Goal: Task Accomplishment & Management: Use online tool/utility

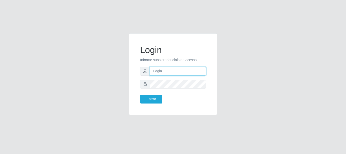
click at [160, 72] on input "text" at bounding box center [178, 71] width 56 height 9
type input "[EMAIL_ADDRESS][DOMAIN_NAME]"
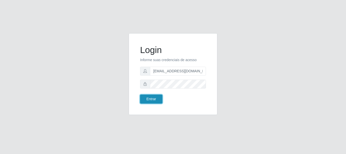
click at [146, 101] on button "Entrar" at bounding box center [151, 98] width 22 height 9
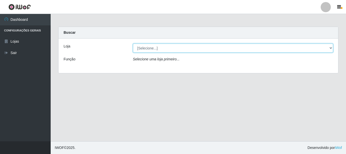
click at [330, 49] on select "[Selecione...] SuperFácil Atacado - Rodoviária" at bounding box center [233, 48] width 200 height 9
select select "400"
click at [133, 44] on select "[Selecione...] SuperFácil Atacado - Rodoviária" at bounding box center [233, 48] width 200 height 9
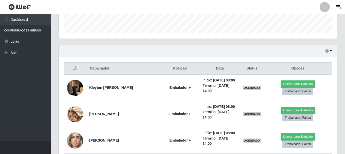
scroll to position [152, 0]
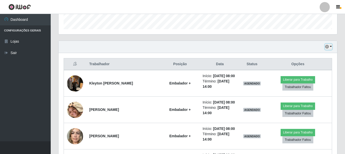
click at [331, 46] on button "button" at bounding box center [328, 47] width 7 height 6
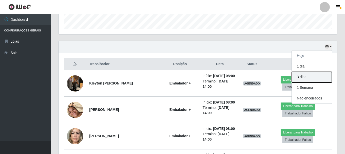
click at [303, 77] on button "3 dias" at bounding box center [312, 77] width 40 height 11
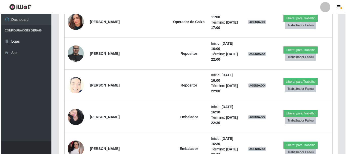
scroll to position [1874, 0]
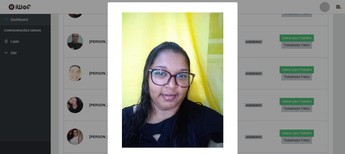
scroll to position [105, 276]
click at [87, 113] on div "× OK Cancel" at bounding box center [173, 77] width 346 height 154
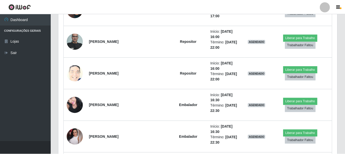
scroll to position [105, 278]
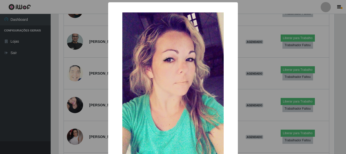
click at [93, 97] on div "× OK Cancel" at bounding box center [173, 77] width 346 height 154
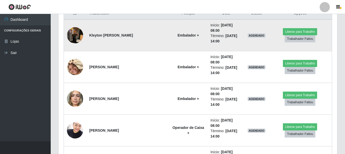
scroll to position [127, 0]
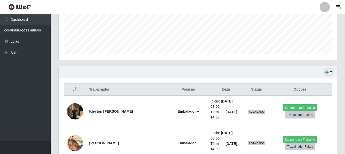
click at [331, 72] on button "button" at bounding box center [328, 72] width 7 height 6
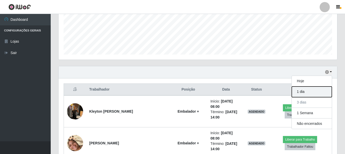
click at [319, 94] on button "1 dia" at bounding box center [312, 91] width 40 height 11
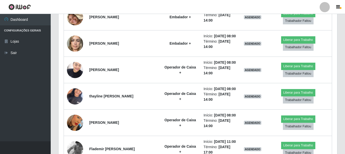
scroll to position [253, 0]
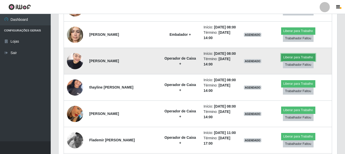
click at [301, 57] on button "Liberar para Trabalho" at bounding box center [298, 57] width 34 height 7
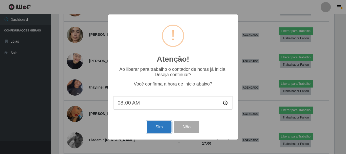
click at [165, 131] on button "Sim" at bounding box center [159, 127] width 25 height 12
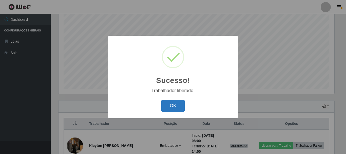
click at [168, 107] on button "OK" at bounding box center [173, 106] width 24 height 12
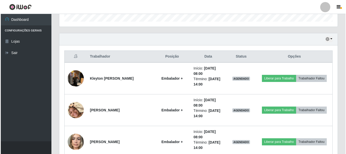
scroll to position [168, 0]
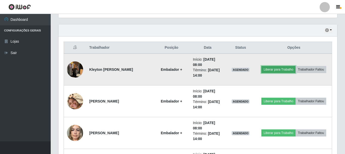
click at [285, 68] on button "Liberar para Trabalho" at bounding box center [278, 69] width 34 height 7
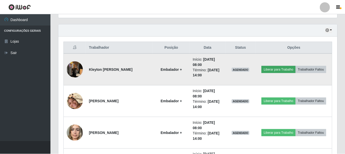
scroll to position [105, 276]
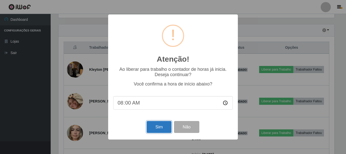
click at [154, 126] on button "Sim" at bounding box center [159, 127] width 25 height 12
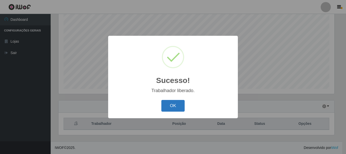
click at [169, 101] on button "OK" at bounding box center [173, 106] width 24 height 12
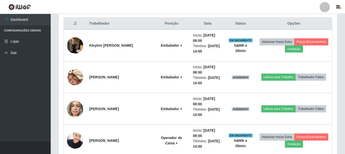
scroll to position [194, 0]
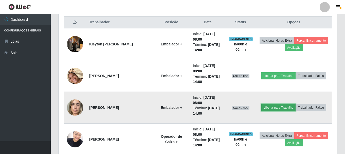
click at [275, 109] on button "Liberar para Trabalho" at bounding box center [278, 107] width 34 height 7
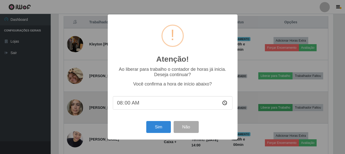
scroll to position [105, 276]
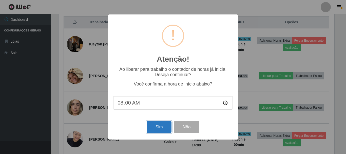
click at [163, 126] on button "Sim" at bounding box center [159, 127] width 25 height 12
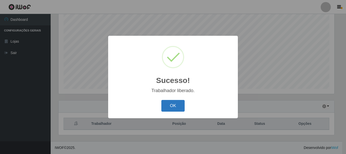
click at [174, 109] on button "OK" at bounding box center [173, 106] width 24 height 12
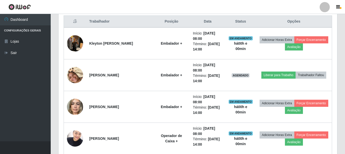
scroll to position [0, 0]
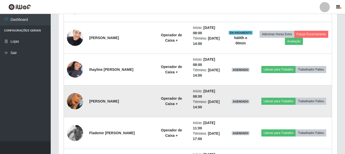
click at [71, 101] on img at bounding box center [75, 101] width 16 height 29
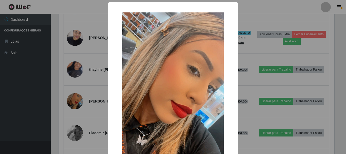
click at [90, 112] on div "× OK Cancel" at bounding box center [173, 77] width 346 height 154
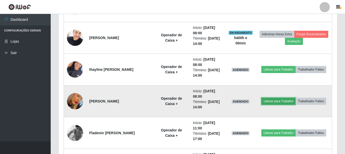
click at [279, 104] on button "Liberar para Trabalho" at bounding box center [278, 101] width 34 height 7
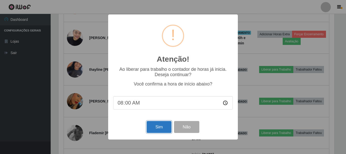
click at [157, 128] on button "Sim" at bounding box center [159, 127] width 25 height 12
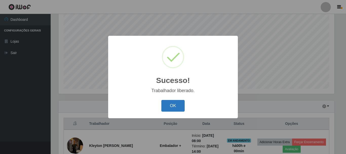
click at [175, 106] on button "OK" at bounding box center [173, 106] width 24 height 12
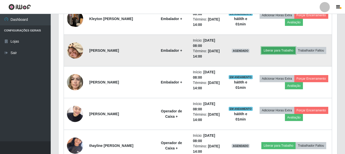
click at [272, 51] on button "Liberar para Trabalho" at bounding box center [278, 50] width 34 height 7
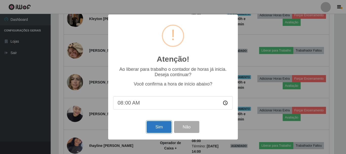
click at [156, 126] on button "Sim" at bounding box center [159, 127] width 25 height 12
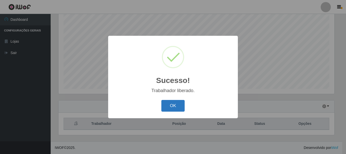
click at [175, 102] on button "OK" at bounding box center [173, 106] width 24 height 12
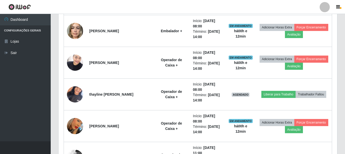
scroll to position [270, 0]
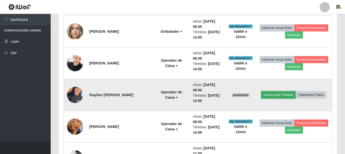
click at [287, 95] on button "Liberar para Trabalho" at bounding box center [278, 94] width 34 height 7
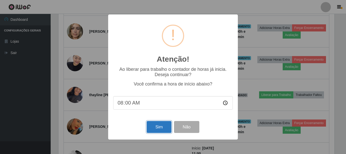
click at [167, 130] on button "Sim" at bounding box center [159, 127] width 25 height 12
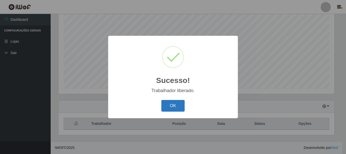
click at [170, 105] on button "OK" at bounding box center [173, 106] width 24 height 12
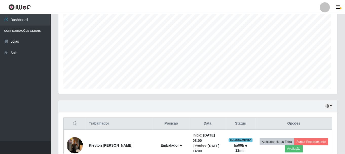
scroll to position [105, 278]
